Goal: Task Accomplishment & Management: Manage account settings

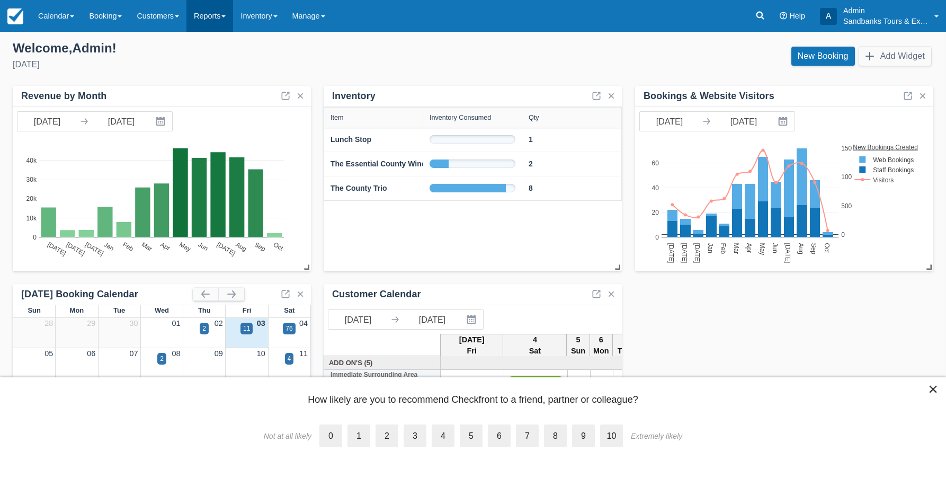
click at [225, 19] on link "Reports" at bounding box center [210, 16] width 47 height 32
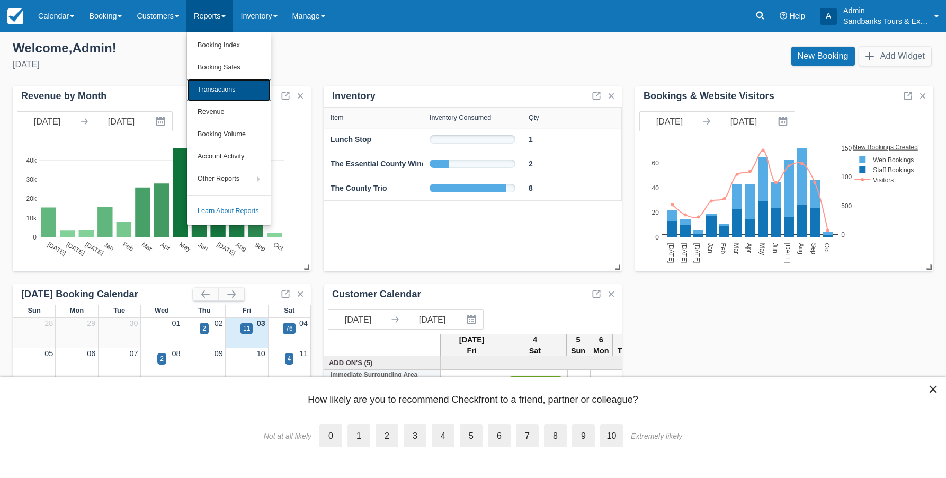
click at [238, 91] on link "Transactions" at bounding box center [229, 90] width 84 height 22
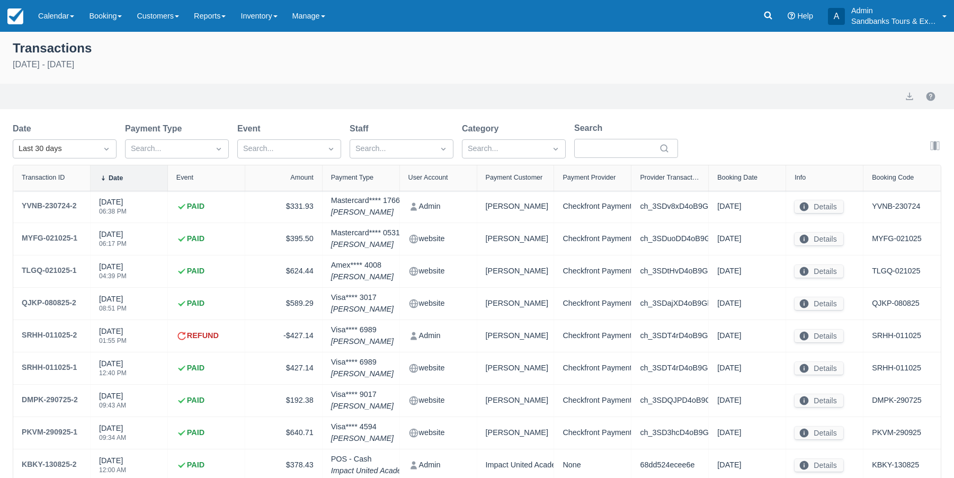
select select "10"
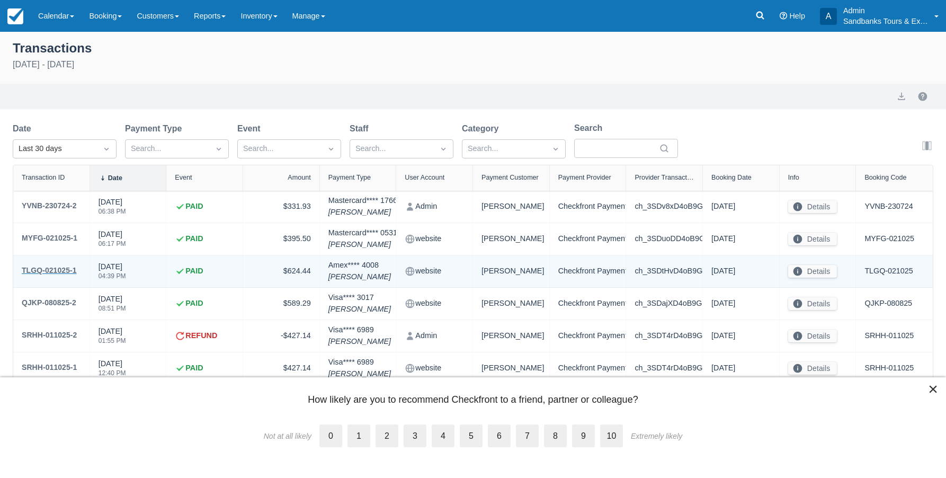
click at [49, 266] on div "TLGQ-021025-1" at bounding box center [49, 270] width 55 height 13
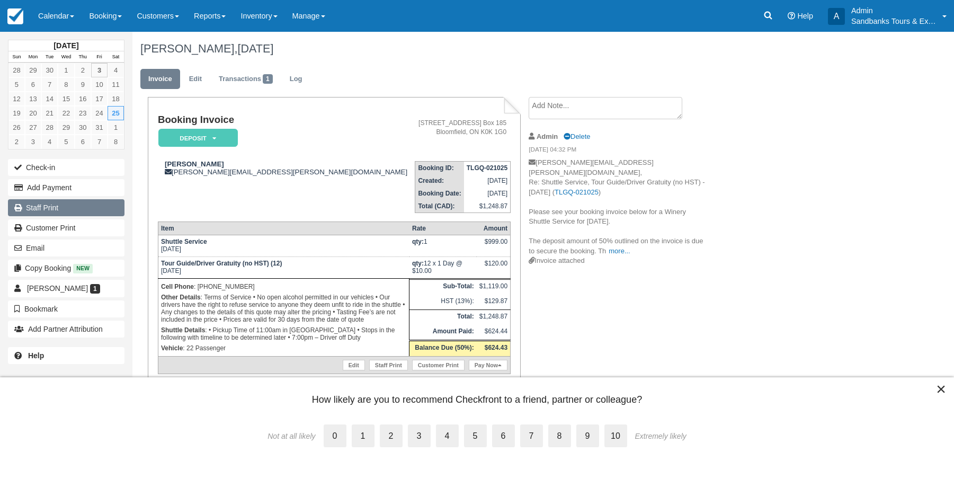
click at [32, 209] on link "Staff Print" at bounding box center [66, 207] width 117 height 17
click at [231, 15] on link "Reports" at bounding box center [210, 16] width 47 height 32
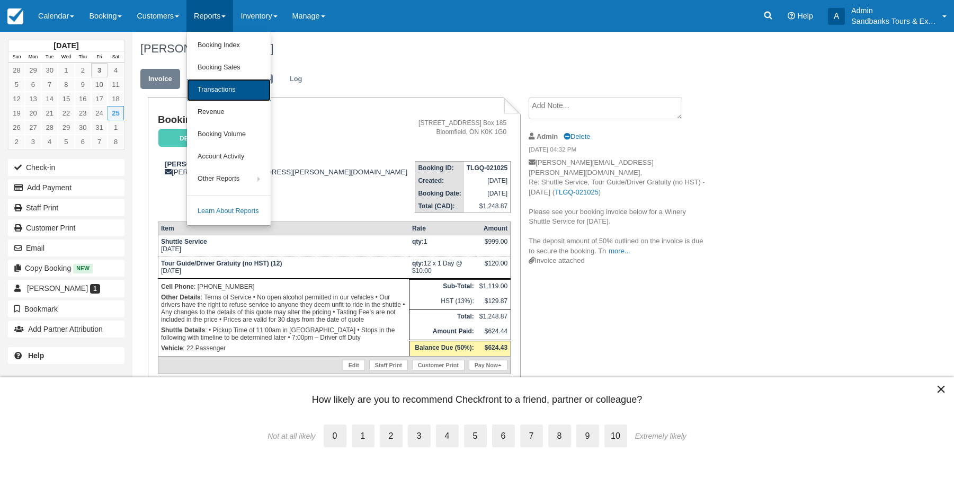
click at [237, 93] on link "Transactions" at bounding box center [229, 90] width 84 height 22
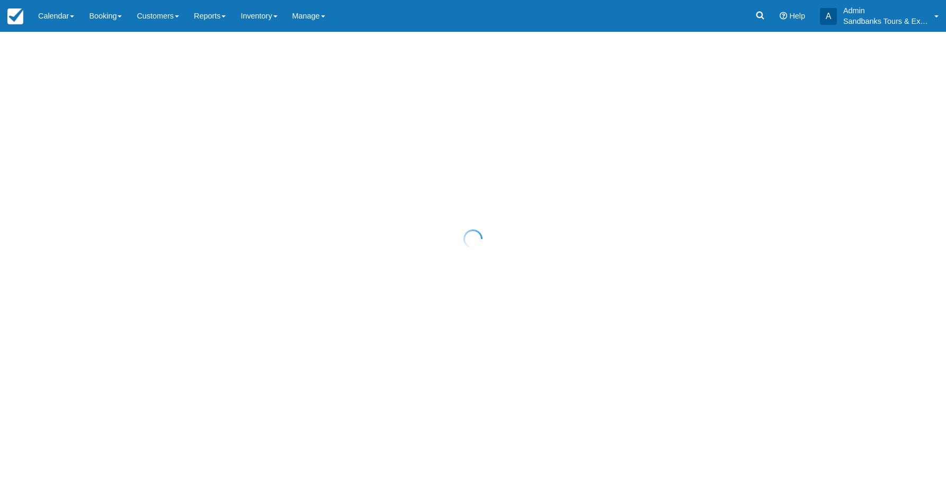
select select "10"
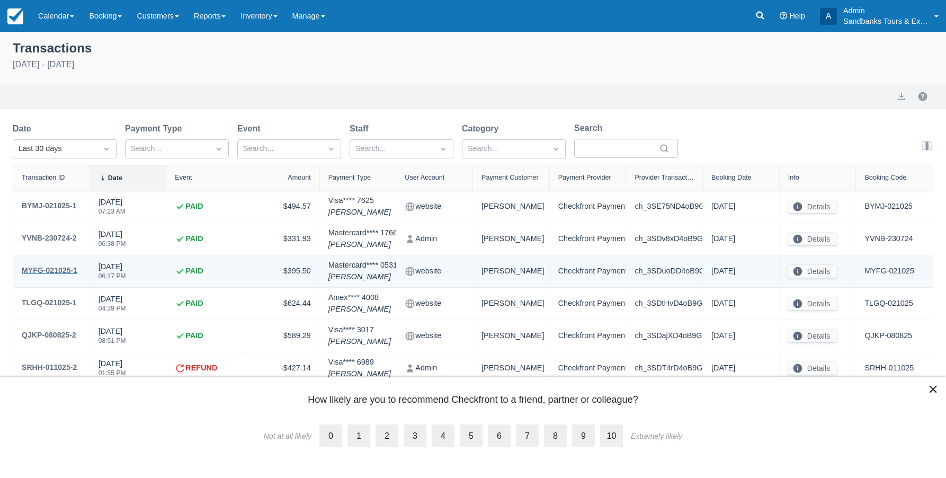
click at [54, 268] on div "MYFG-021025-1" at bounding box center [50, 270] width 56 height 13
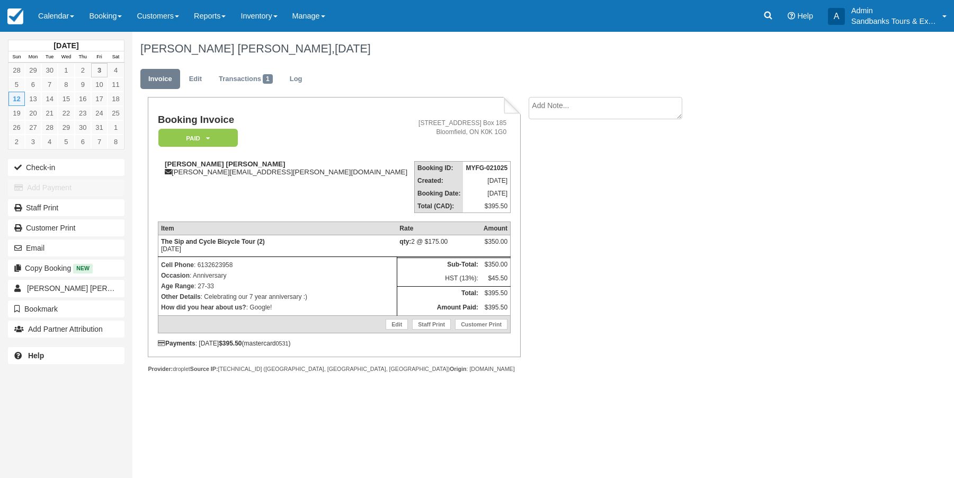
click at [54, 268] on button "Copy Booking New" at bounding box center [66, 268] width 117 height 17
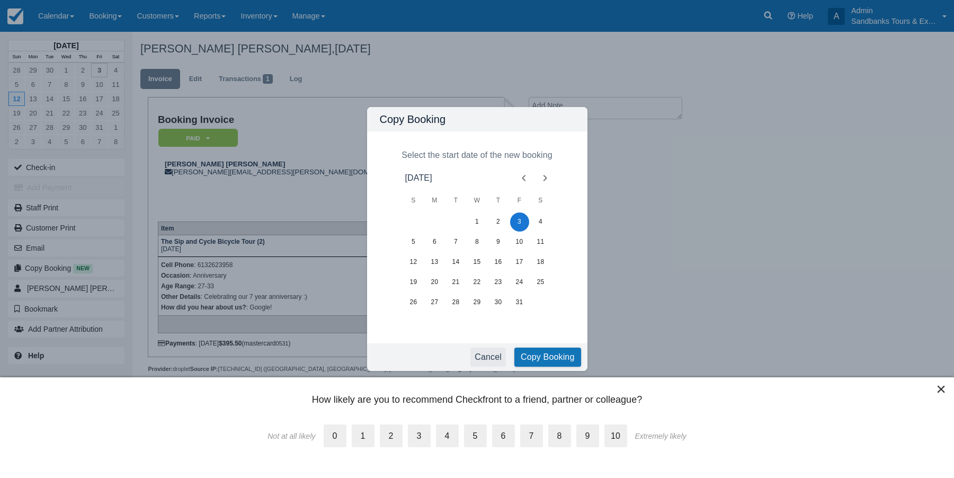
click at [492, 357] on button "Cancel" at bounding box center [489, 357] width 36 height 19
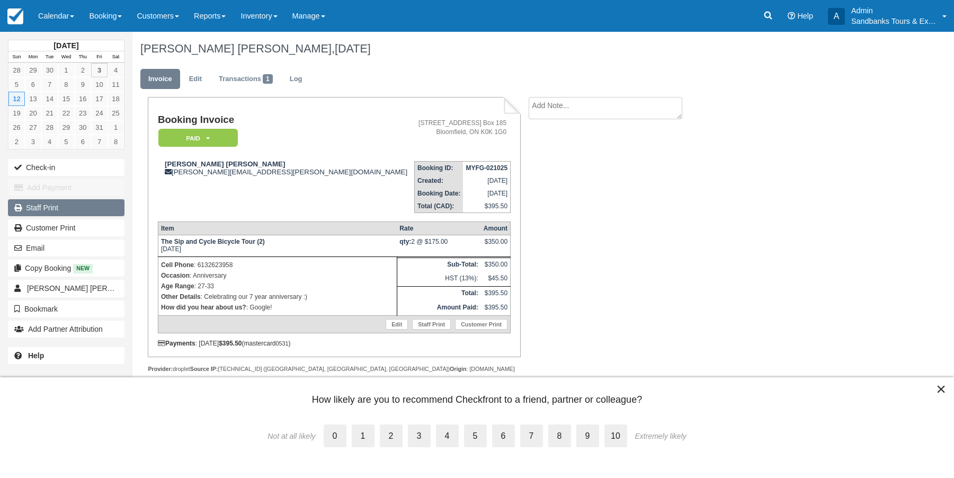
click at [63, 210] on link "Staff Print" at bounding box center [66, 207] width 117 height 17
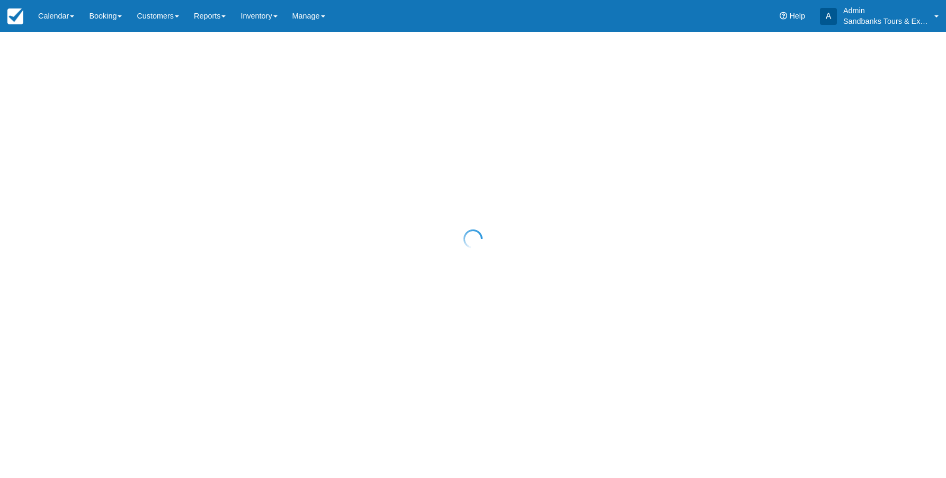
select select "10"
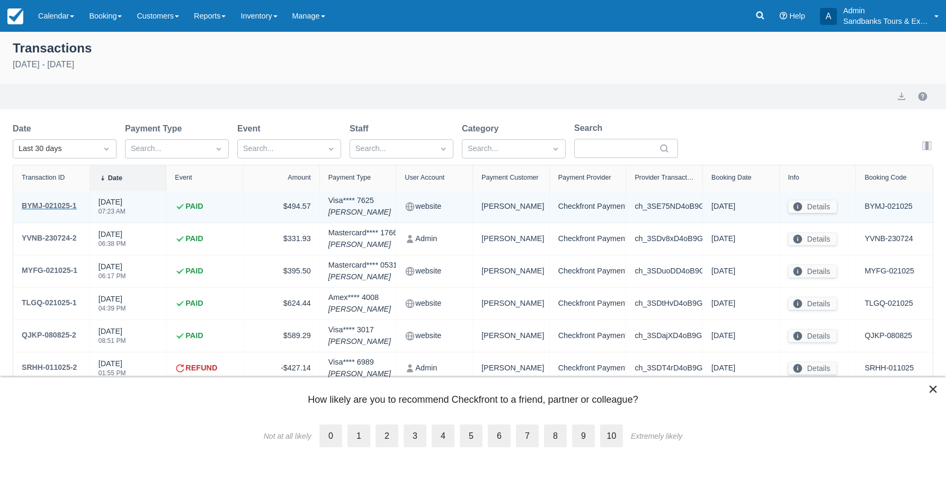
click at [60, 205] on div "BYMJ-021025-1" at bounding box center [49, 205] width 55 height 13
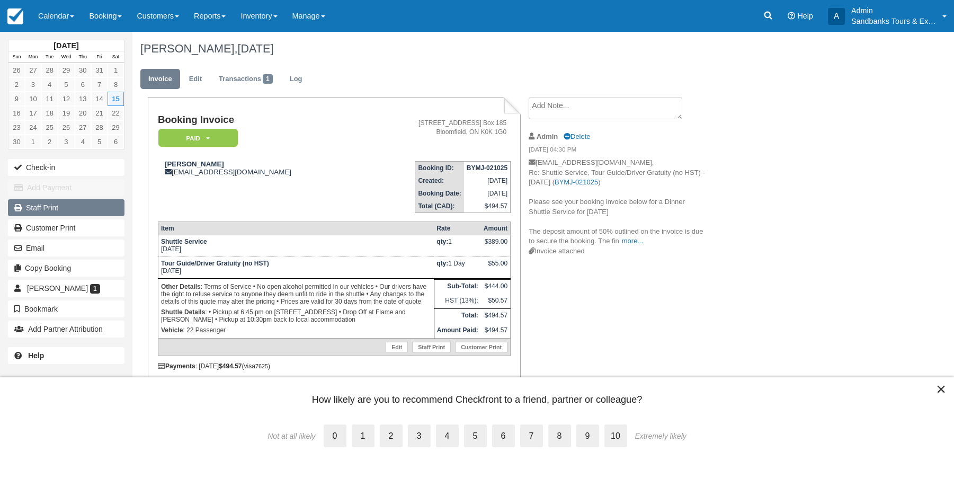
click at [60, 206] on link "Staff Print" at bounding box center [66, 207] width 117 height 17
